Goal: Transaction & Acquisition: Book appointment/travel/reservation

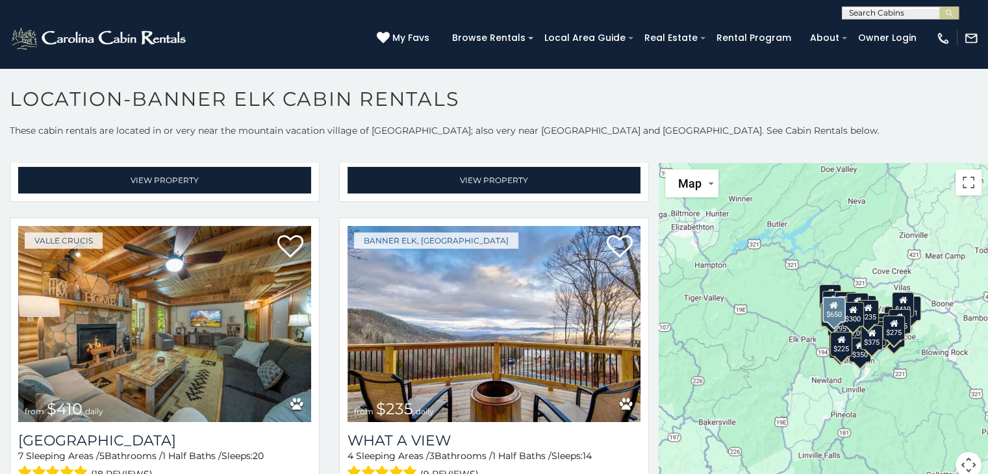
scroll to position [1225, 0]
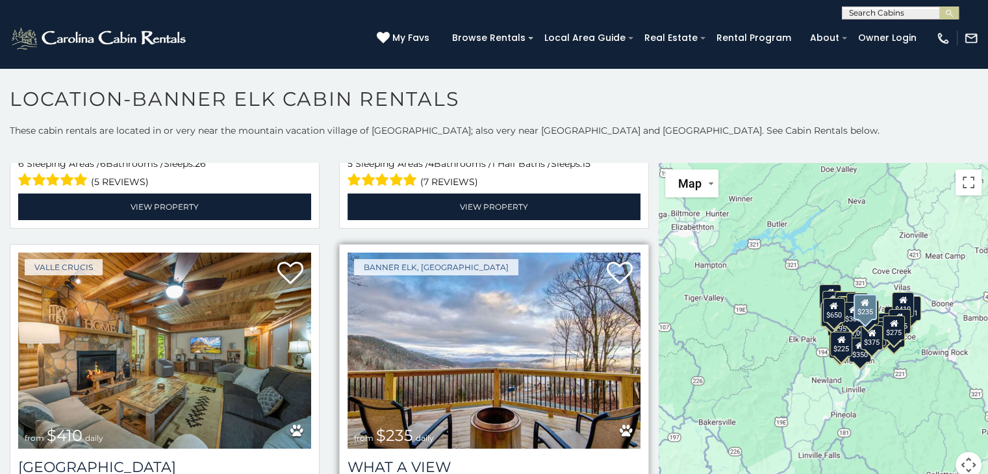
click at [450, 336] on img at bounding box center [494, 351] width 293 height 196
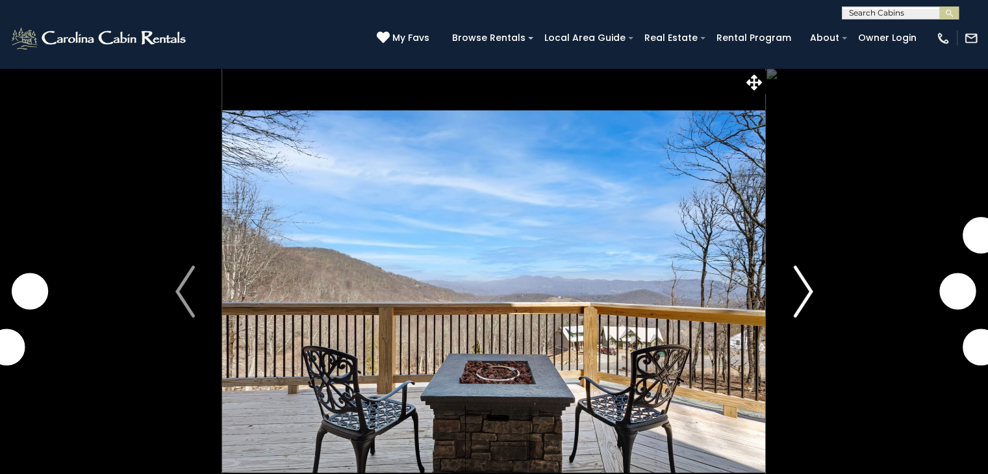
click at [803, 285] on img "Next" at bounding box center [802, 292] width 19 height 52
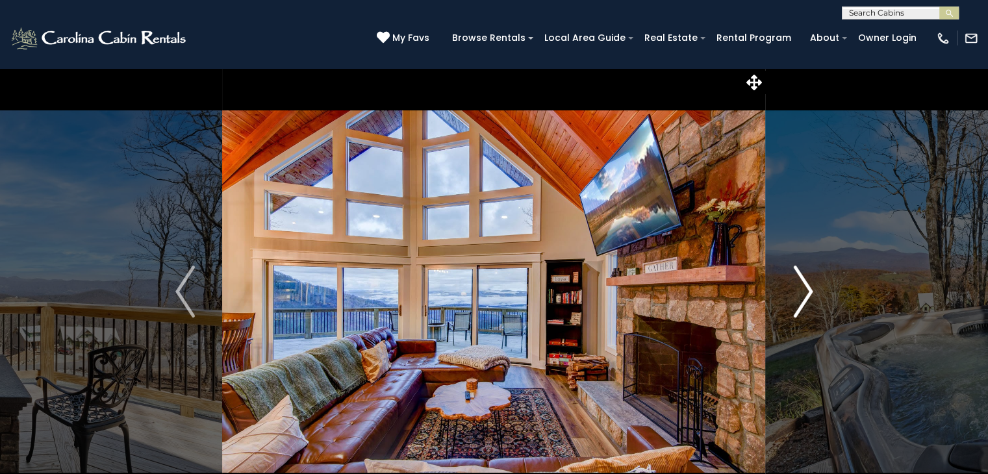
click at [803, 285] on img "Next" at bounding box center [802, 292] width 19 height 52
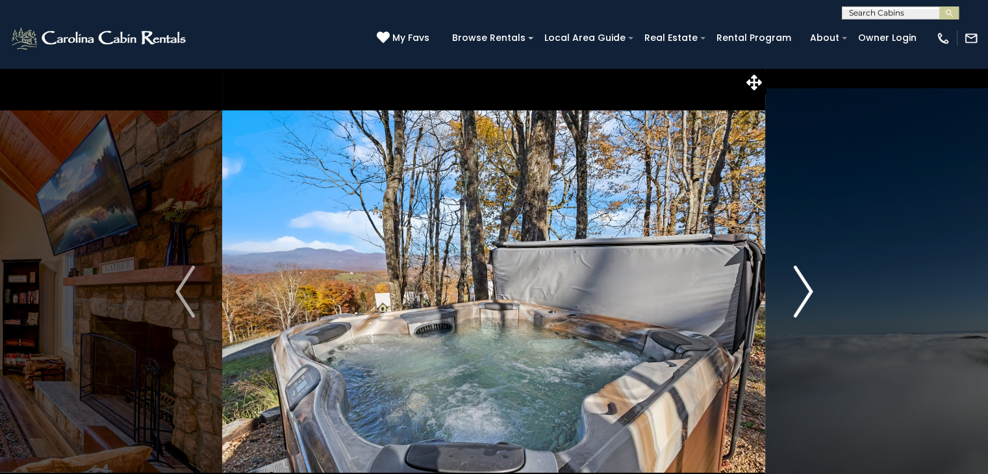
click at [803, 285] on img "Next" at bounding box center [802, 292] width 19 height 52
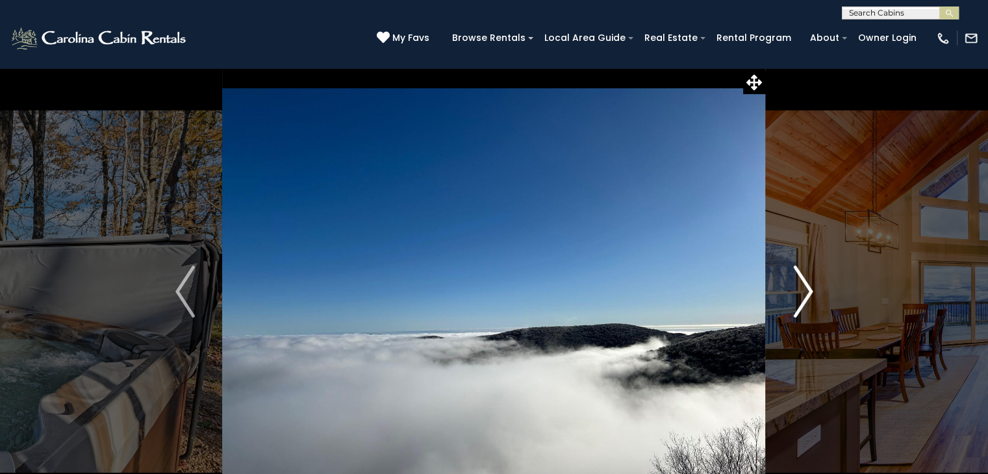
click at [803, 285] on img "Next" at bounding box center [802, 292] width 19 height 52
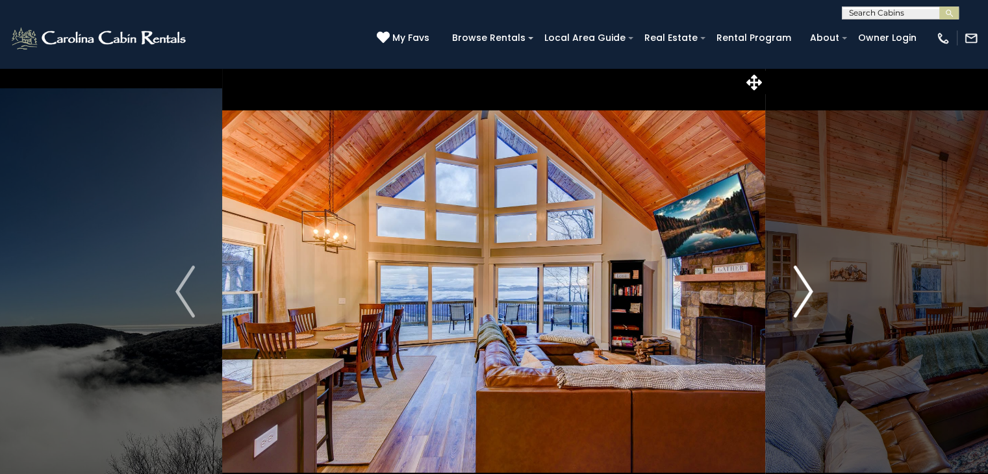
click at [803, 285] on img "Next" at bounding box center [802, 292] width 19 height 52
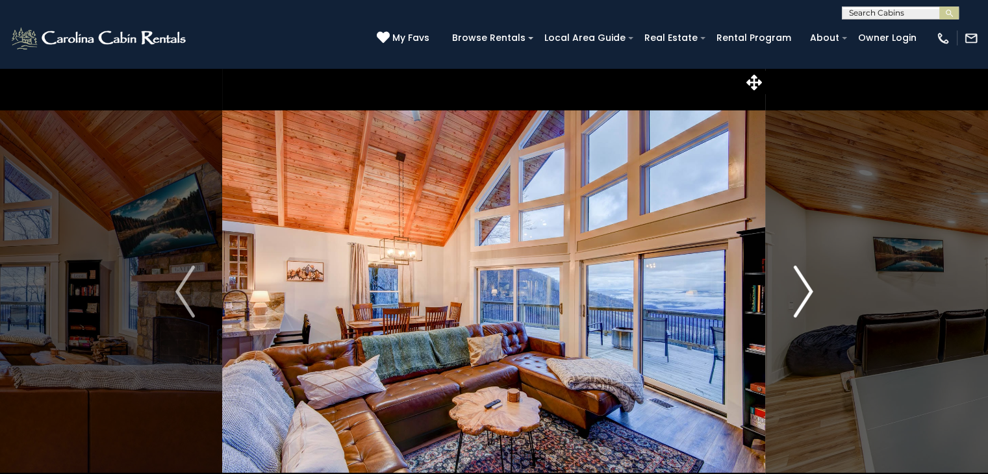
click at [803, 285] on img "Next" at bounding box center [802, 292] width 19 height 52
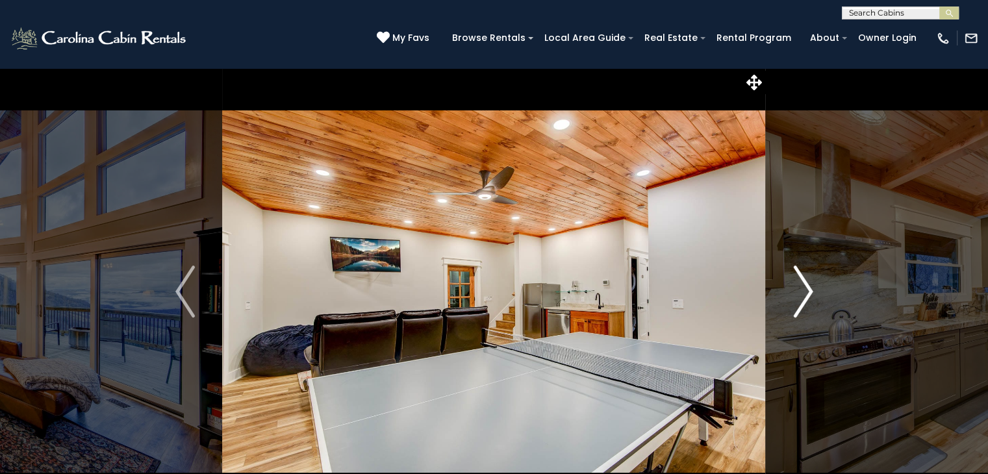
click at [803, 285] on img "Next" at bounding box center [802, 292] width 19 height 52
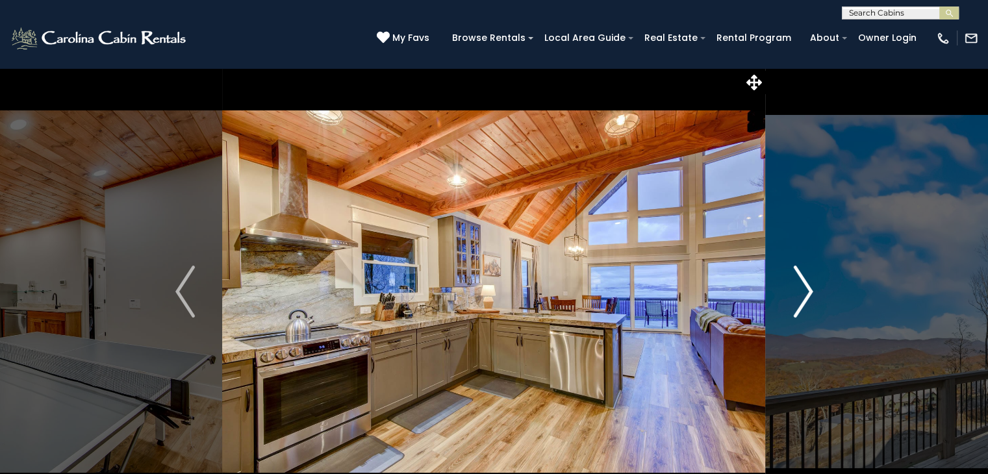
click at [803, 285] on img "Next" at bounding box center [802, 292] width 19 height 52
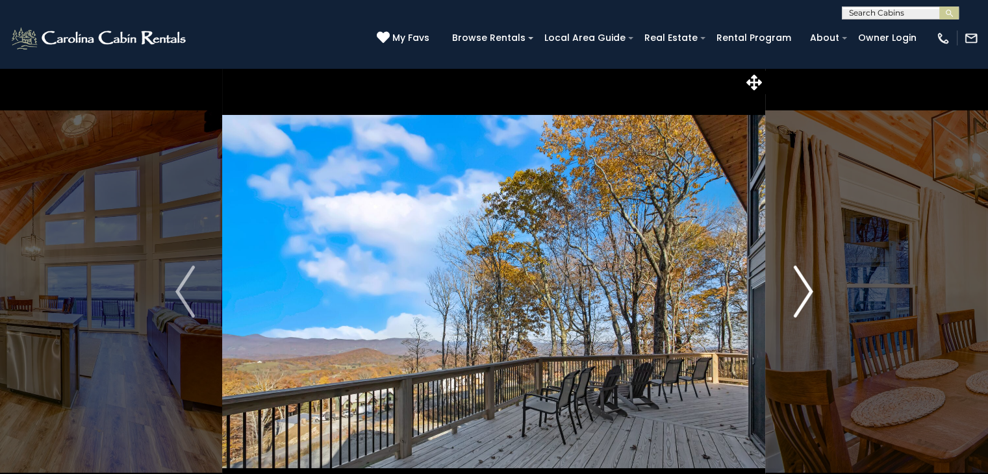
click at [803, 285] on img "Next" at bounding box center [802, 292] width 19 height 52
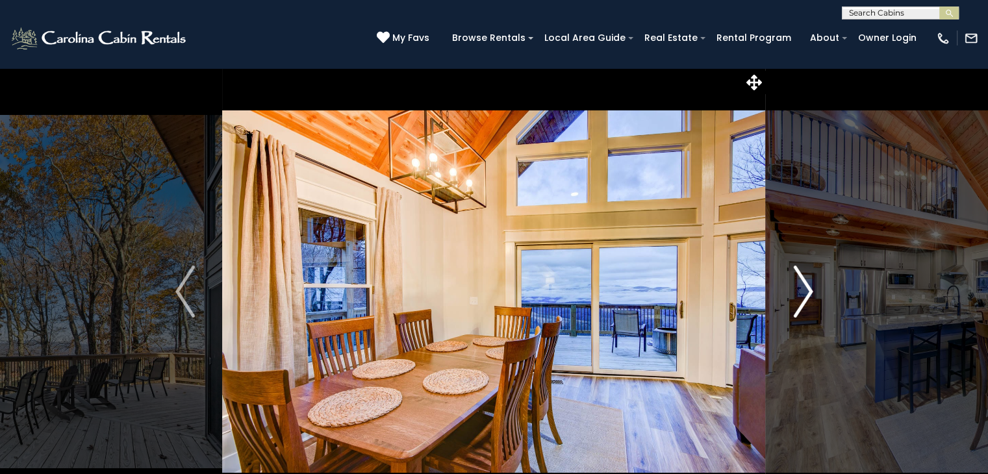
click at [803, 285] on img "Next" at bounding box center [802, 292] width 19 height 52
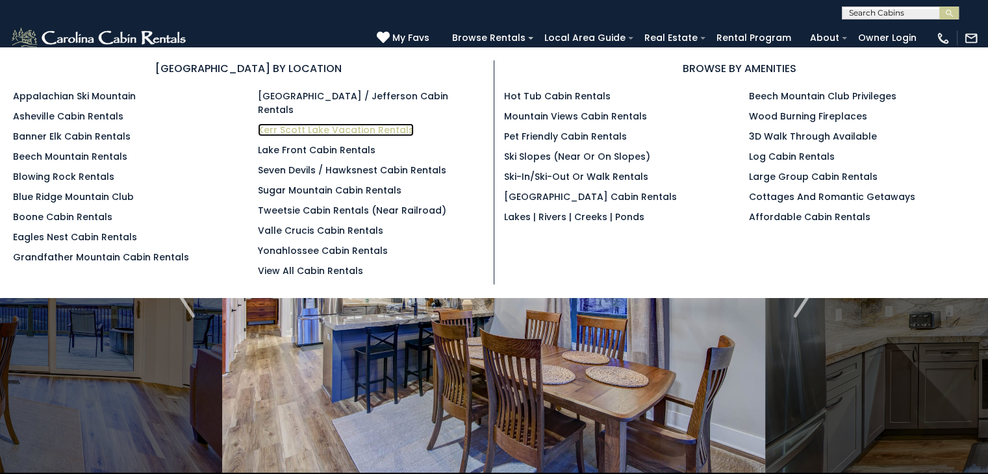
click at [315, 123] on link "Kerr Scott Lake Vacation Rentals" at bounding box center [336, 129] width 156 height 13
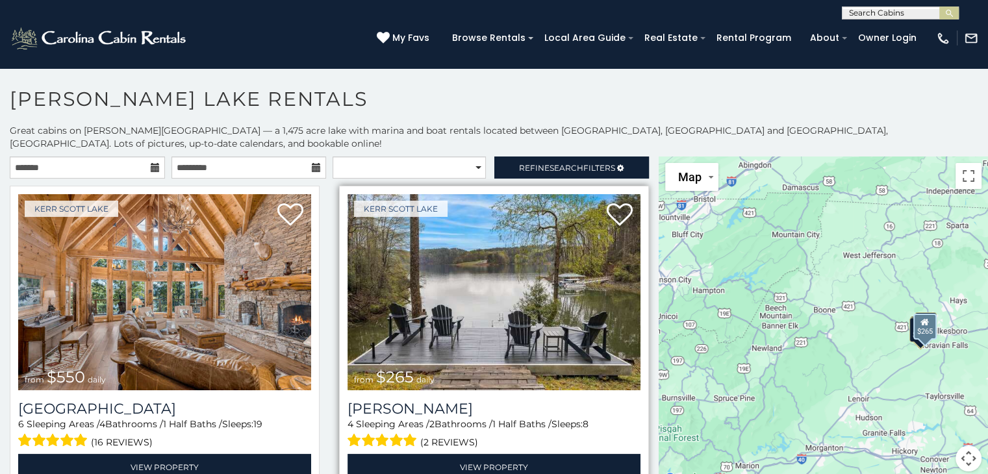
click at [447, 313] on img at bounding box center [494, 292] width 293 height 196
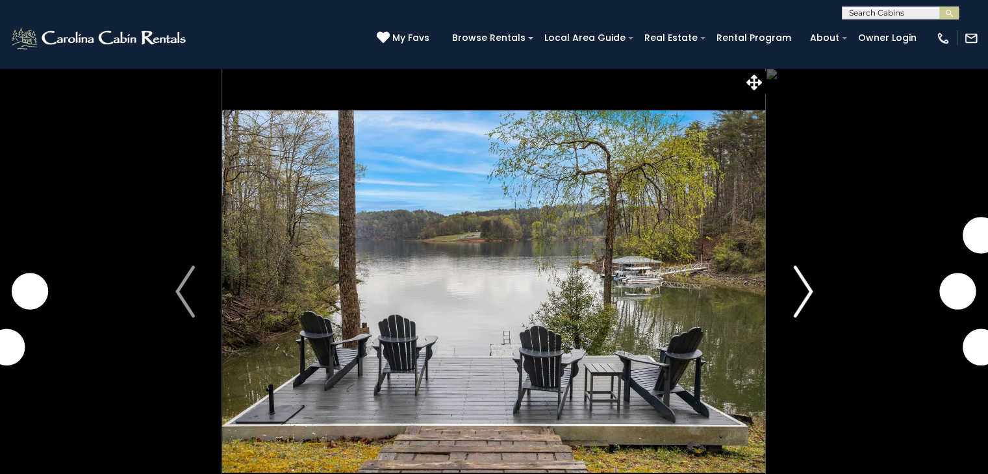
click at [805, 287] on img "Next" at bounding box center [802, 292] width 19 height 52
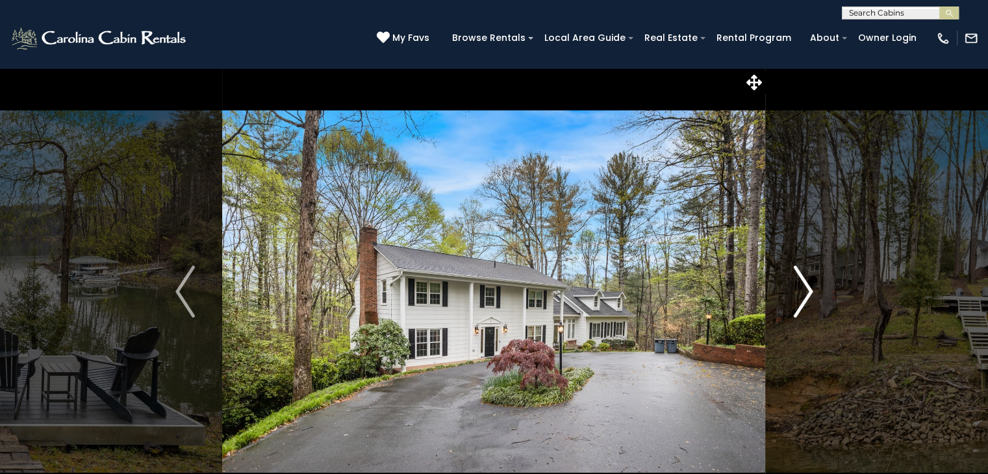
click at [806, 285] on img "Next" at bounding box center [802, 292] width 19 height 52
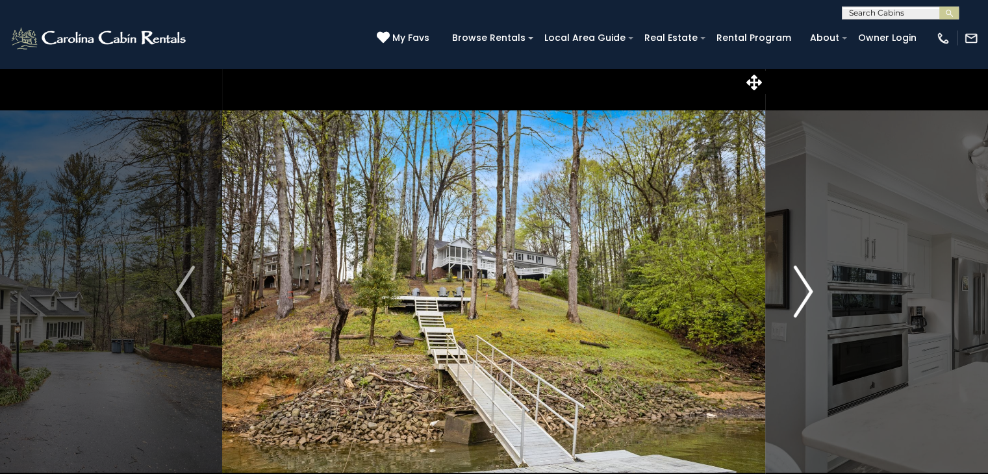
click at [806, 285] on img "Next" at bounding box center [802, 292] width 19 height 52
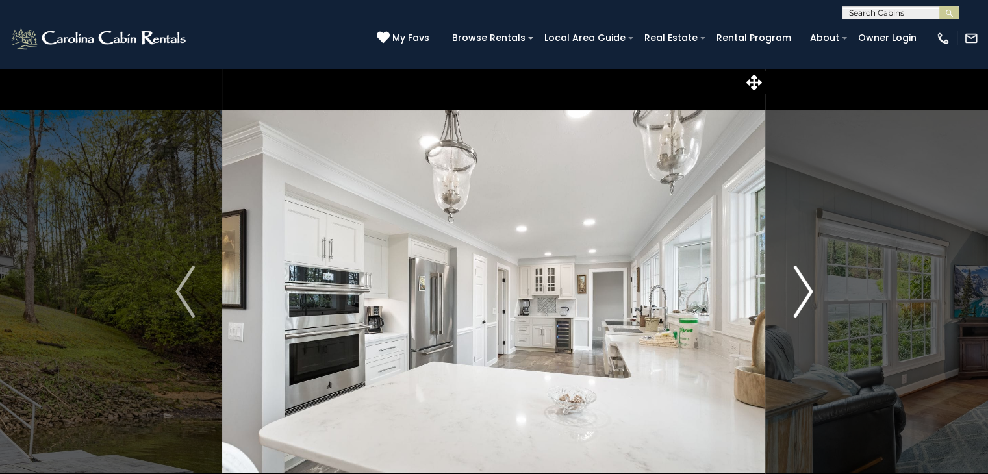
click at [806, 285] on img "Next" at bounding box center [802, 292] width 19 height 52
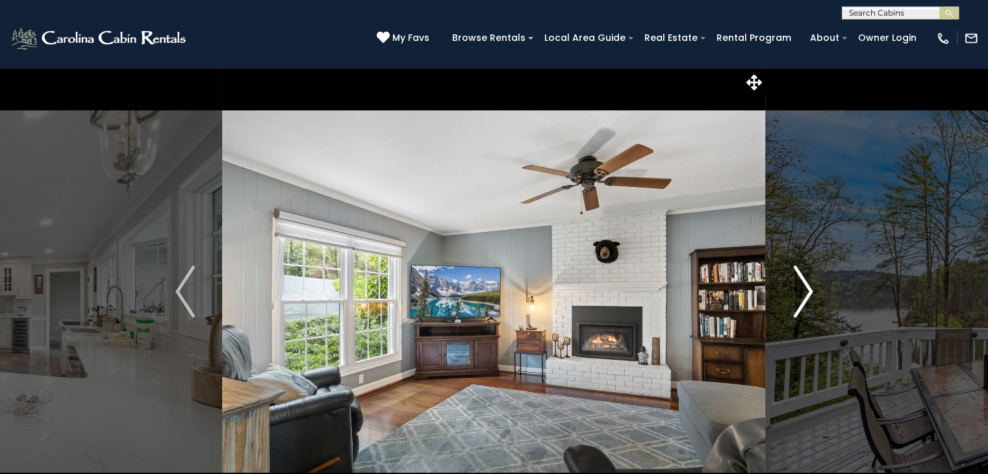
click at [806, 285] on img "Next" at bounding box center [802, 292] width 19 height 52
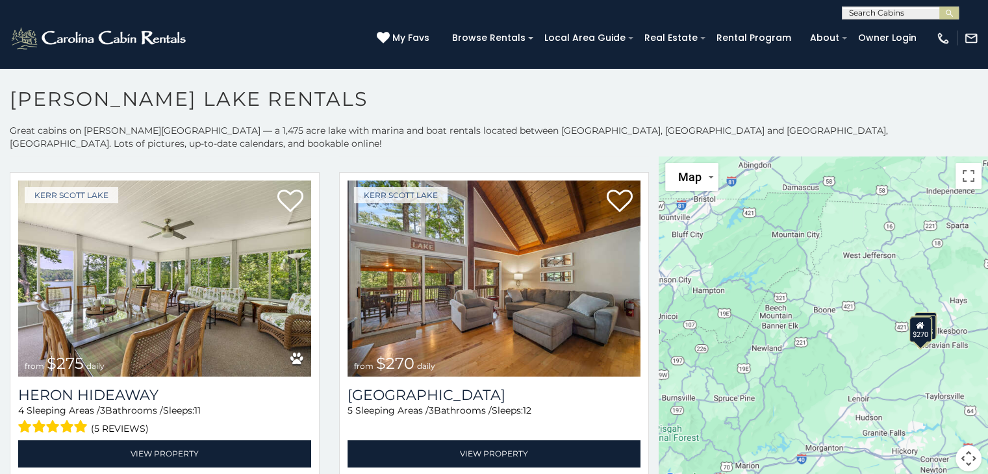
scroll to position [6, 0]
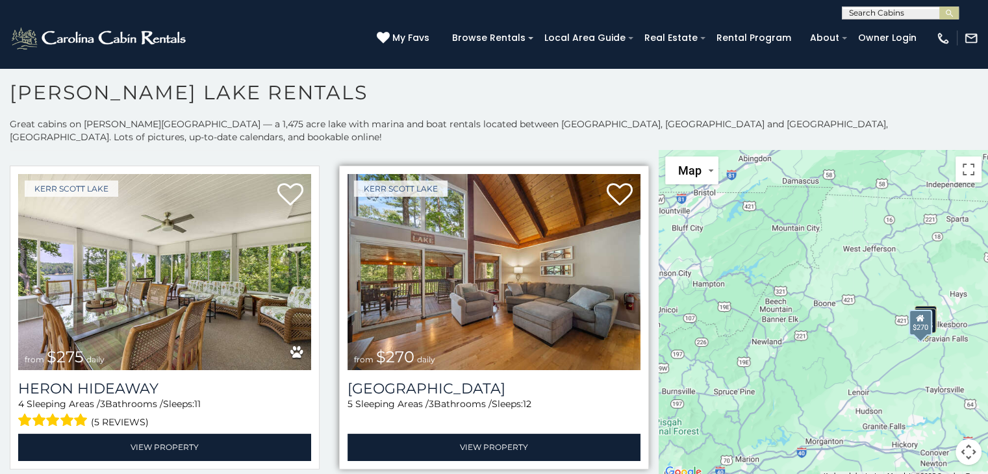
click at [433, 274] on img at bounding box center [494, 272] width 293 height 196
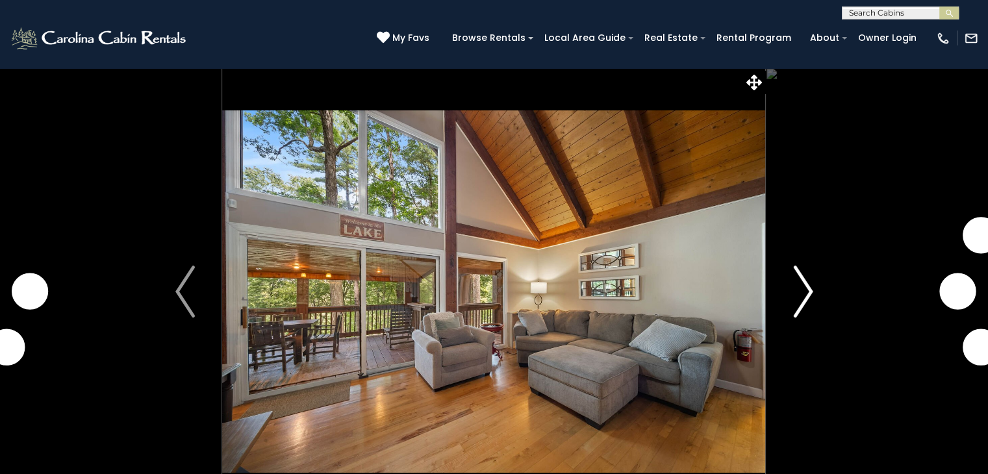
click at [806, 284] on img "Next" at bounding box center [802, 292] width 19 height 52
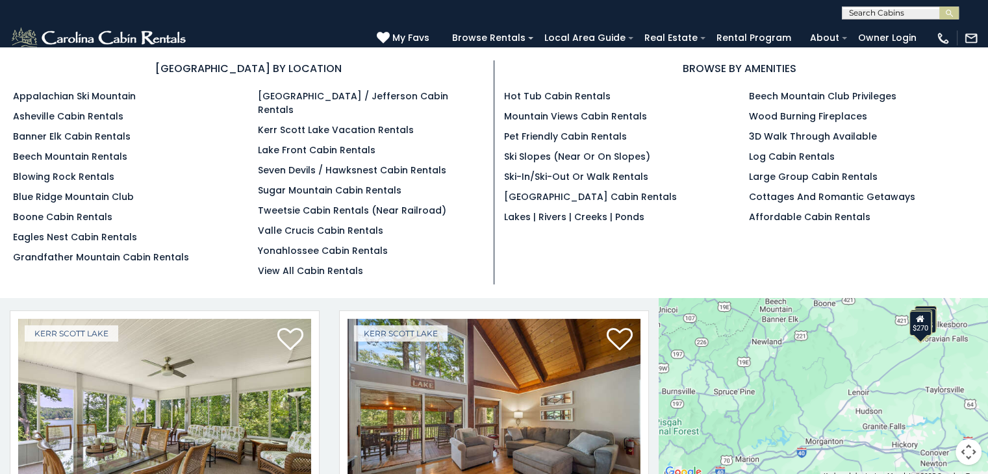
scroll to position [192, 0]
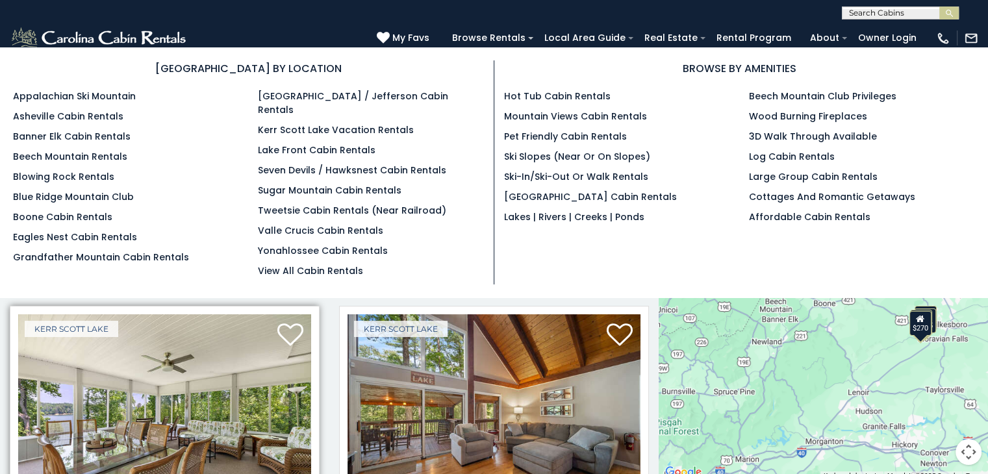
click at [114, 411] on img at bounding box center [164, 413] width 293 height 196
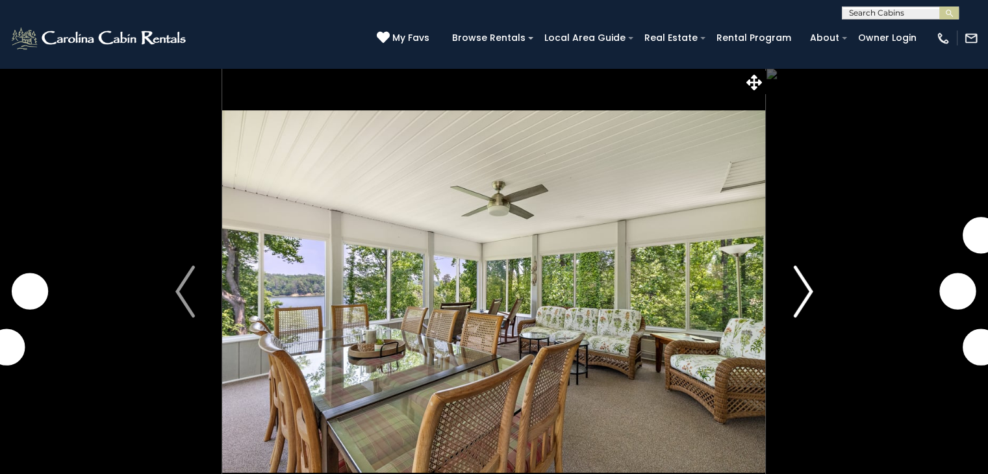
click at [803, 284] on img "Next" at bounding box center [802, 292] width 19 height 52
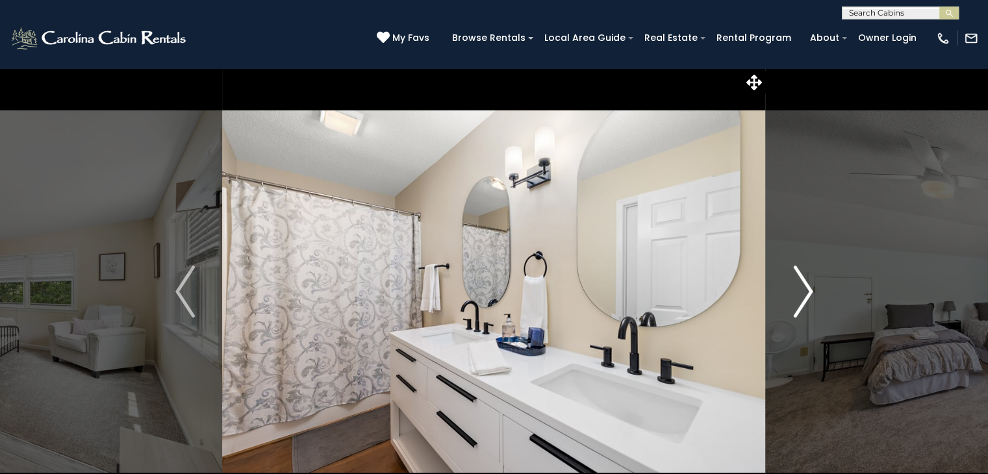
click at [803, 284] on img "Next" at bounding box center [802, 292] width 19 height 52
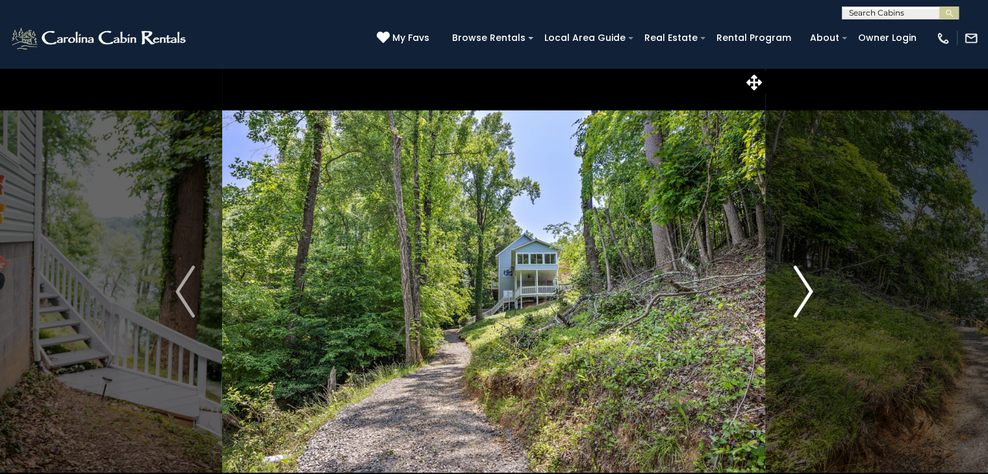
click at [808, 292] on img "Next" at bounding box center [802, 292] width 19 height 52
